Goal: Navigation & Orientation: Understand site structure

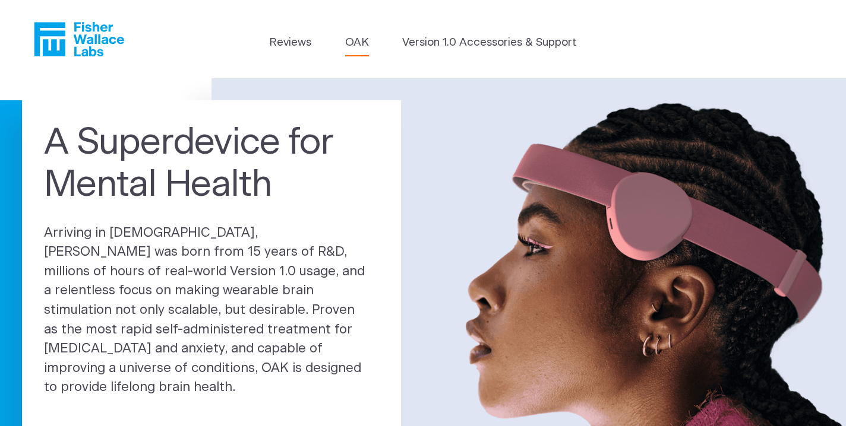
click at [363, 40] on link "OAK" at bounding box center [357, 42] width 24 height 17
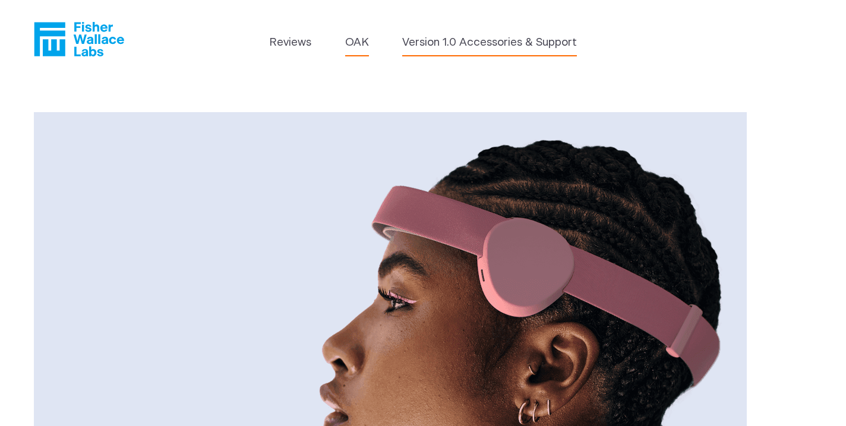
click at [485, 46] on link "Version 1.0 Accessories & Support" at bounding box center [489, 42] width 175 height 17
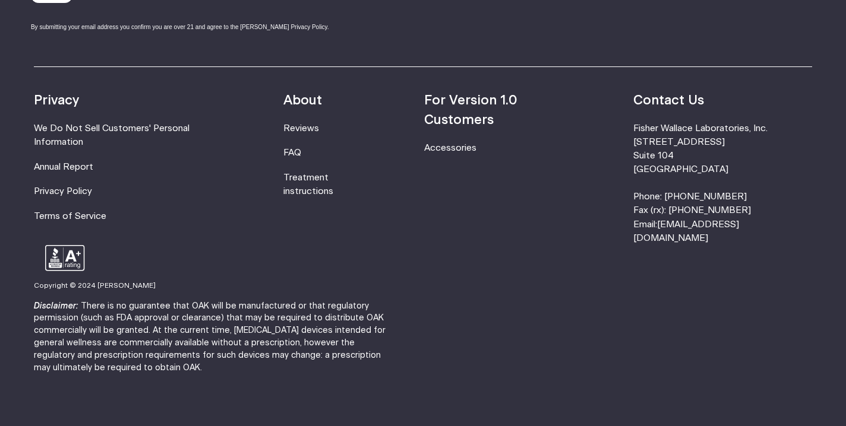
scroll to position [978, 0]
click at [301, 149] on link "FAQ" at bounding box center [292, 153] width 18 height 9
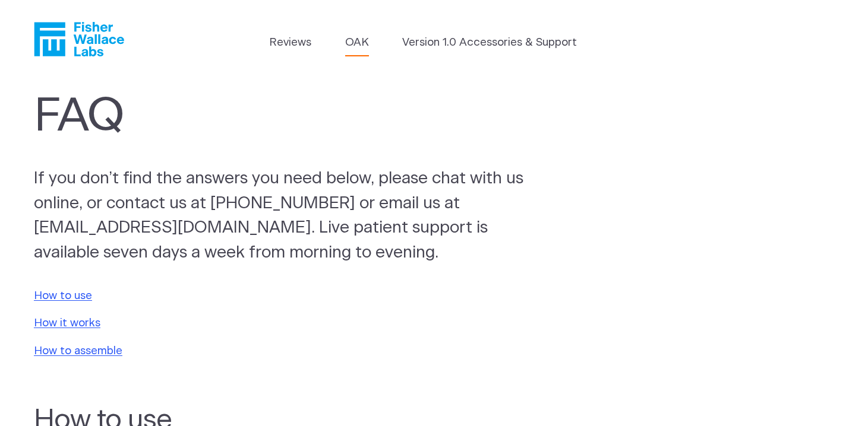
click at [359, 46] on link "OAK" at bounding box center [357, 42] width 24 height 17
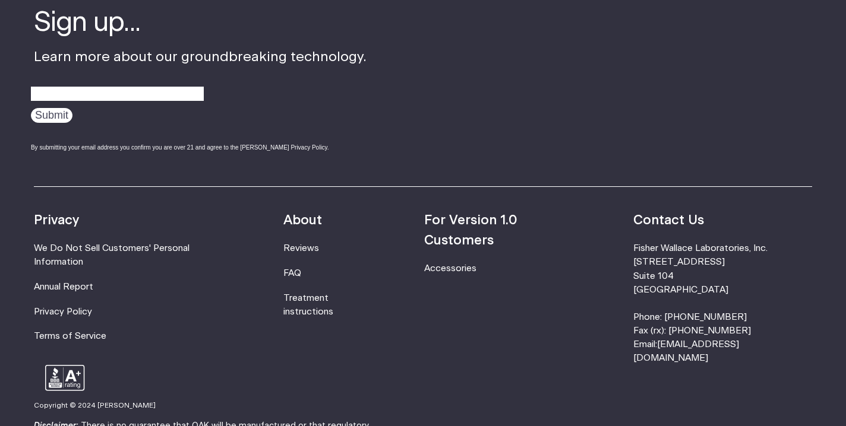
scroll to position [2024, 0]
